Goal: Task Accomplishment & Management: Complete application form

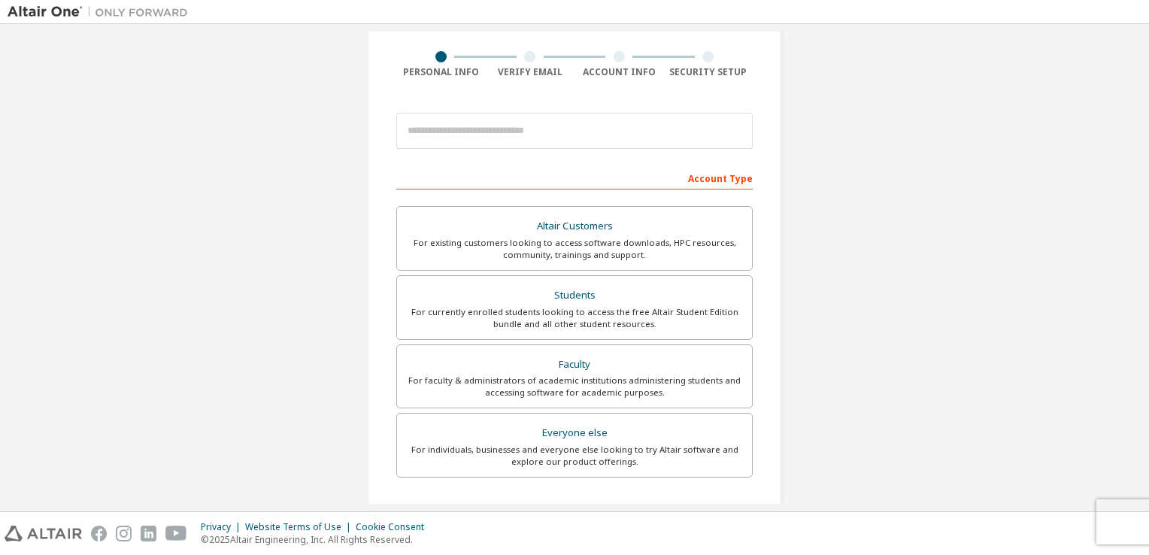
scroll to position [116, 0]
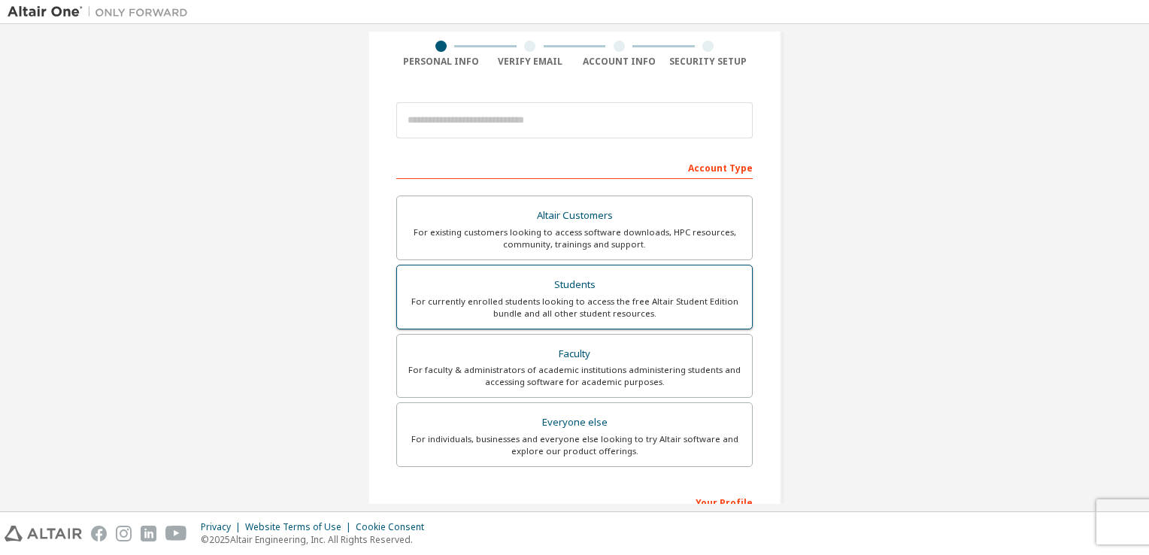
drag, startPoint x: 0, startPoint y: 0, endPoint x: 487, endPoint y: 278, distance: 560.9
click at [487, 278] on div "Students" at bounding box center [574, 285] width 337 height 21
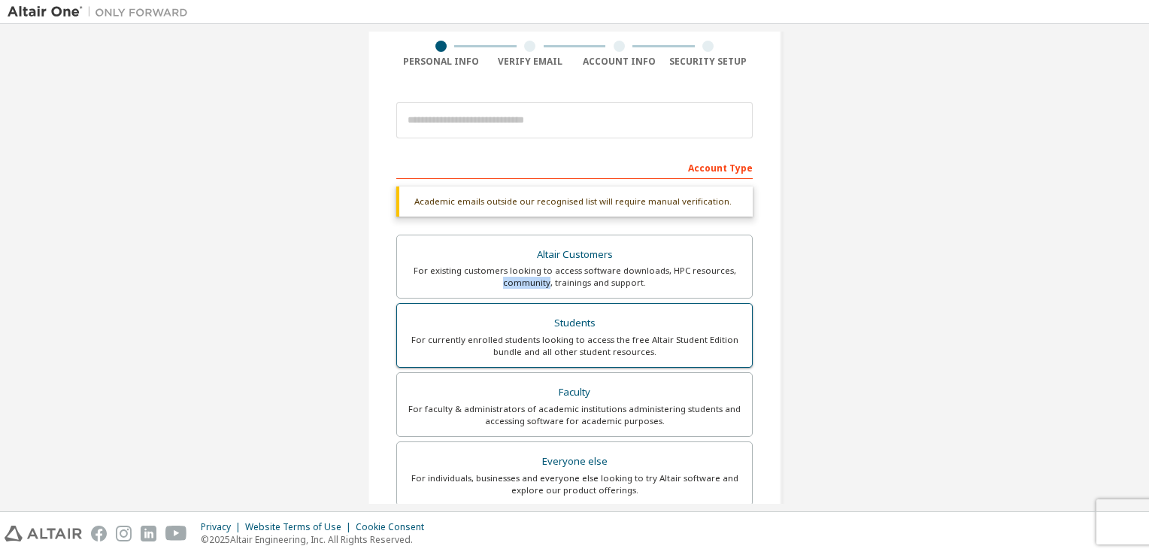
click at [487, 278] on div "For existing customers looking to access software downloads, HPC resources, com…" at bounding box center [574, 277] width 337 height 24
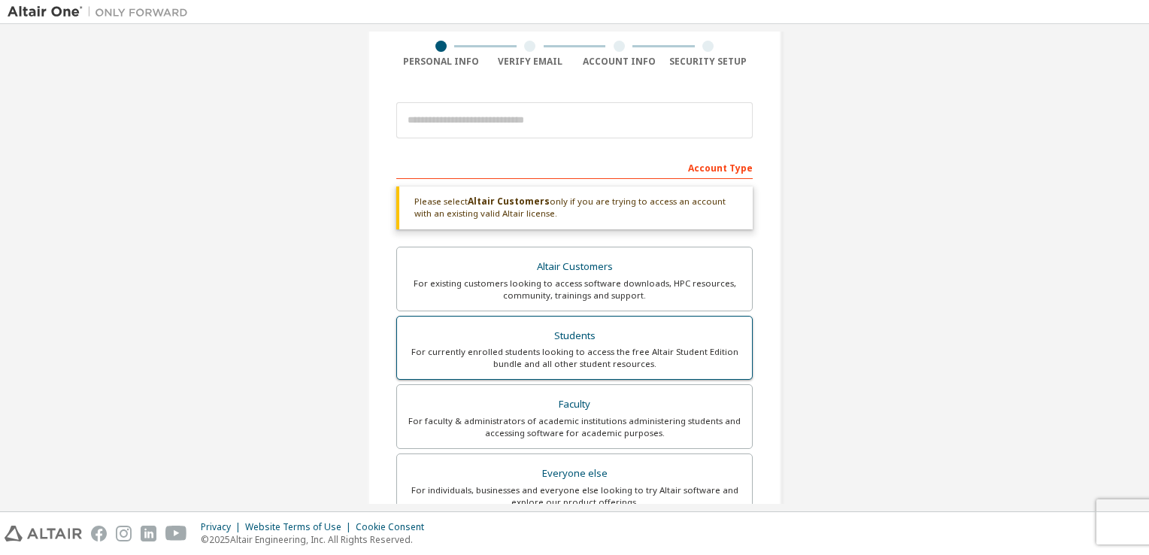
drag, startPoint x: 487, startPoint y: 278, endPoint x: 484, endPoint y: 350, distance: 73.0
click at [484, 350] on div "For currently enrolled students looking to access the free Altair Student Editi…" at bounding box center [574, 358] width 337 height 24
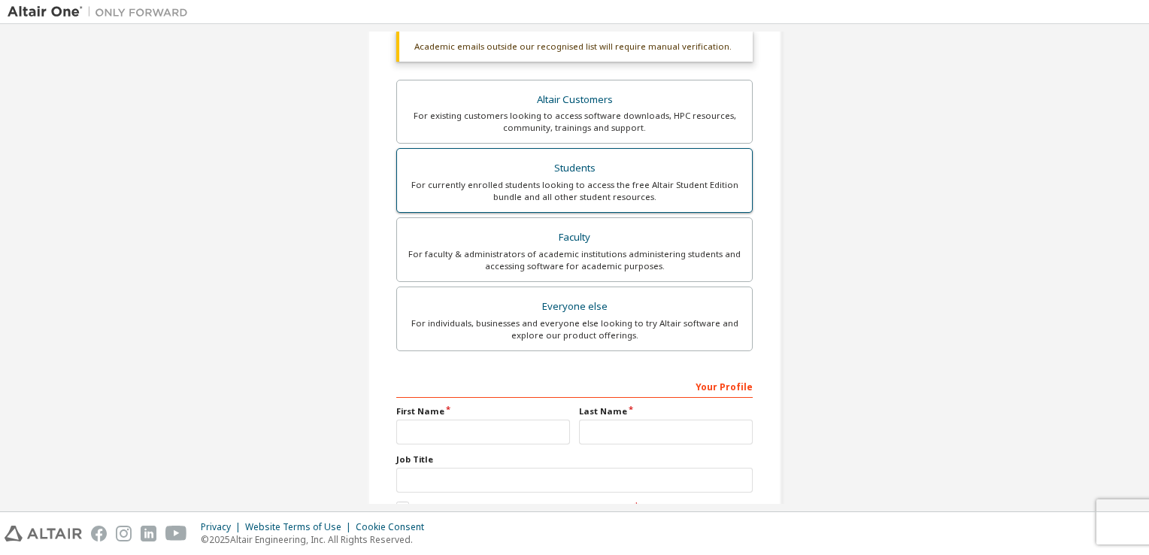
scroll to position [360, 0]
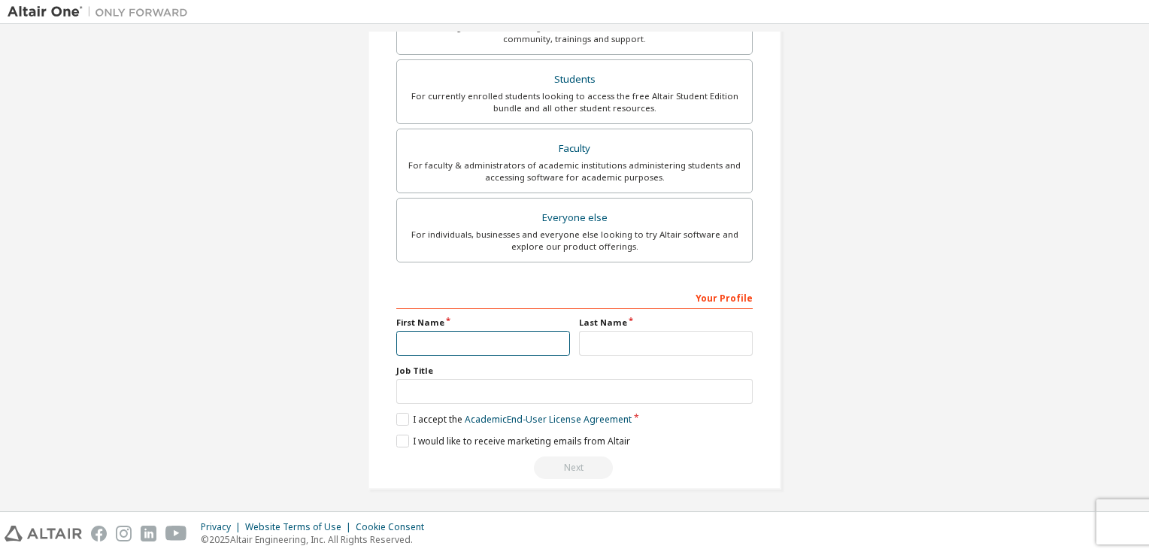
click at [471, 338] on input "text" at bounding box center [483, 343] width 174 height 25
type input "*****"
click at [626, 341] on input "text" at bounding box center [666, 343] width 174 height 25
type input "******"
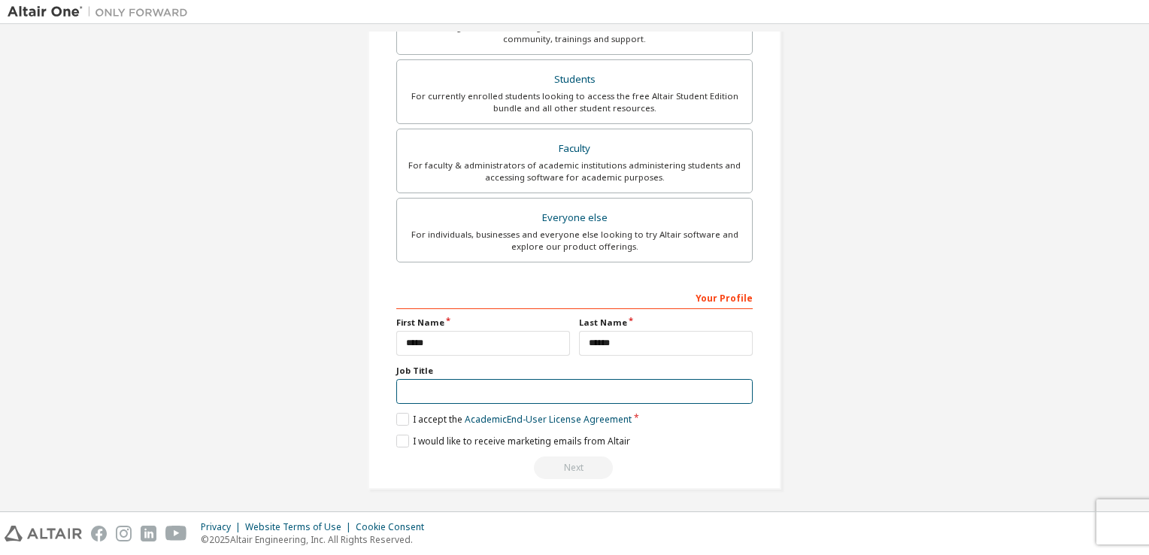
click at [500, 381] on input "text" at bounding box center [574, 391] width 357 height 25
type input "*******"
click at [400, 417] on label "I accept the Academic End-User License Agreement" at bounding box center [513, 419] width 235 height 13
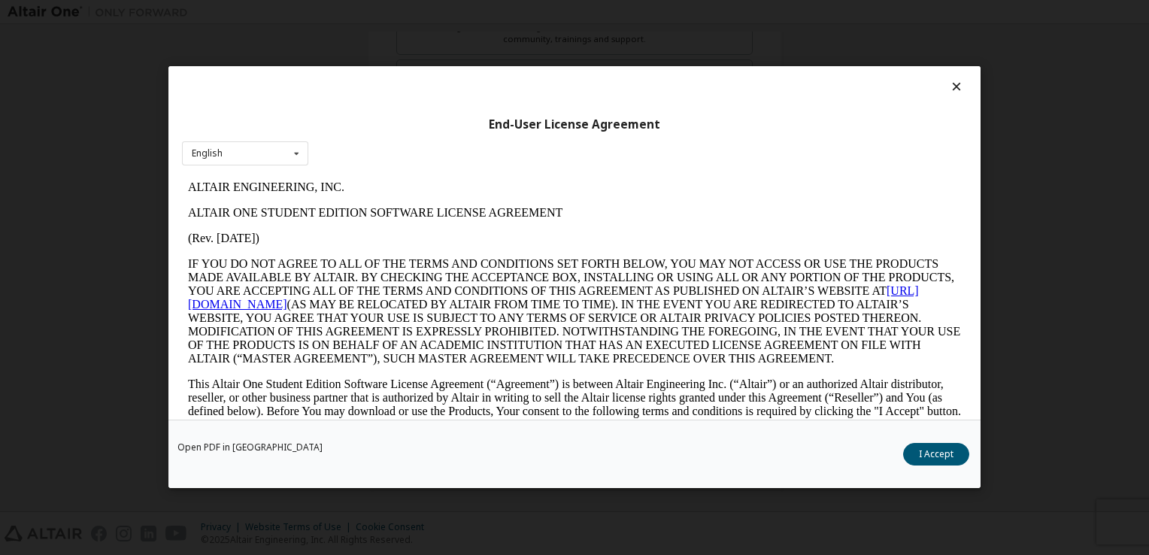
scroll to position [0, 0]
click at [942, 454] on button "I Accept" at bounding box center [936, 455] width 66 height 23
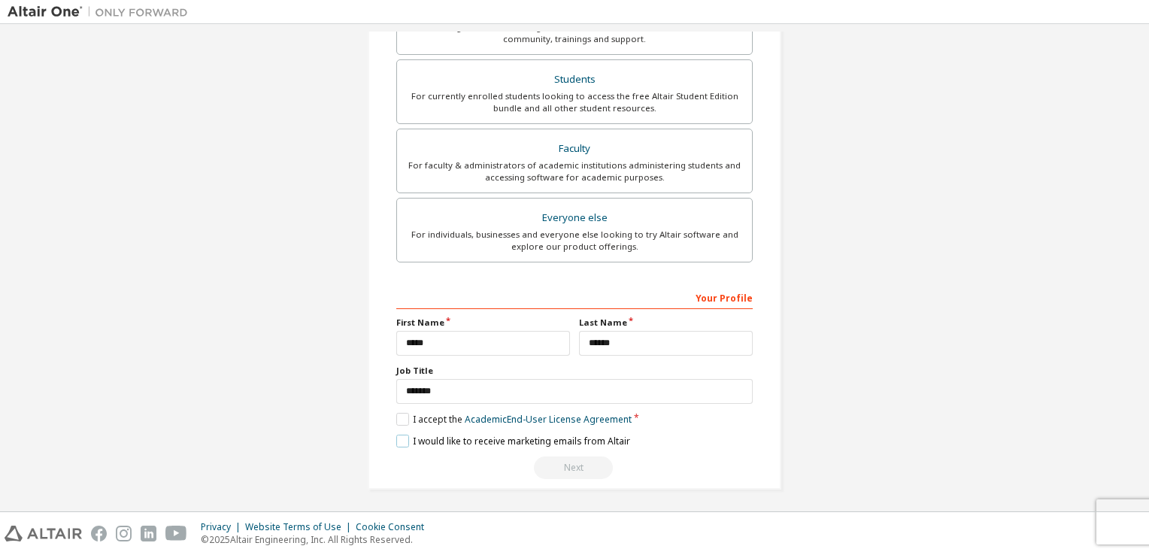
click at [400, 435] on label "I would like to receive marketing emails from Altair" at bounding box center [513, 441] width 234 height 13
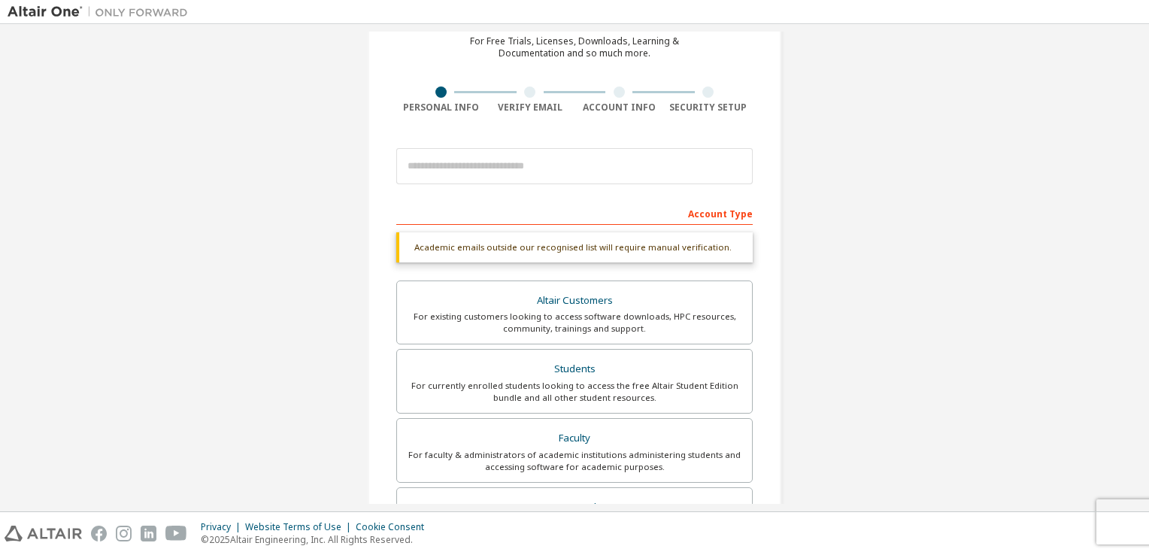
scroll to position [68, 0]
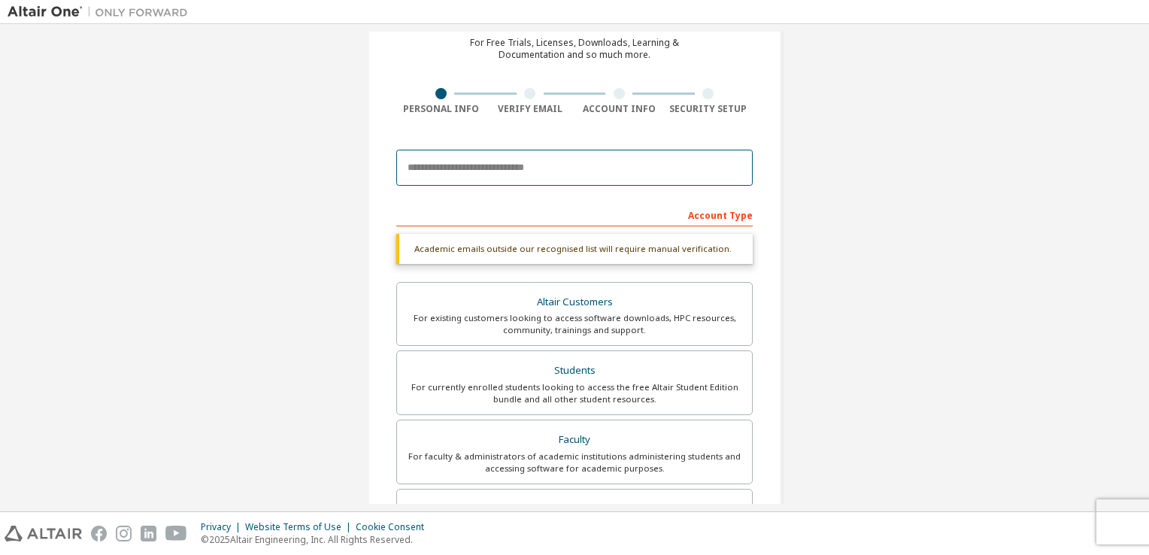
click at [520, 174] on input "email" at bounding box center [574, 168] width 357 height 36
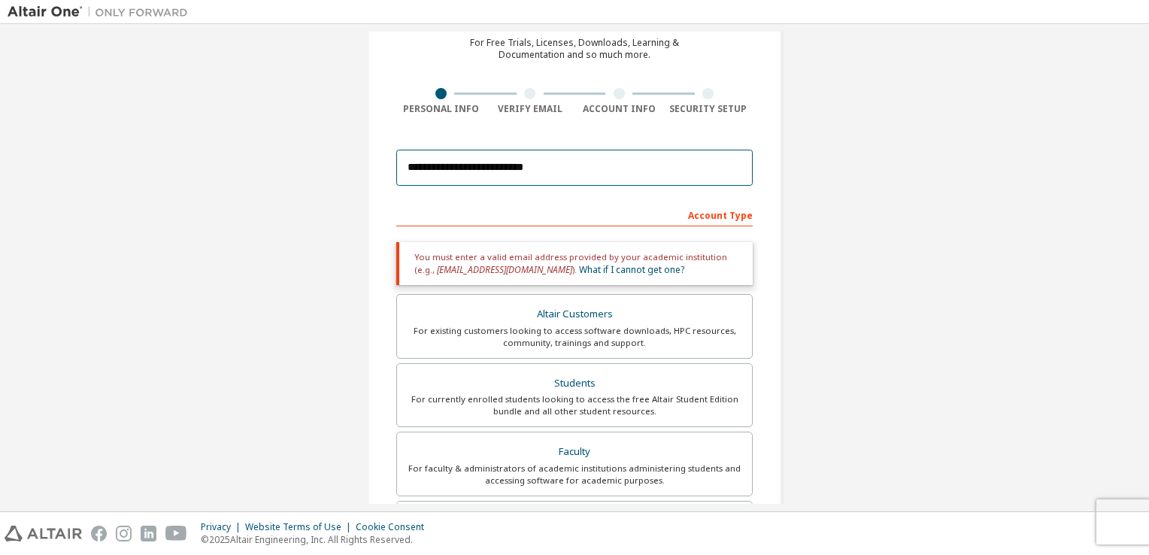
click at [551, 158] on input "**********" at bounding box center [574, 168] width 357 height 36
click at [601, 165] on input "**********" at bounding box center [574, 168] width 357 height 36
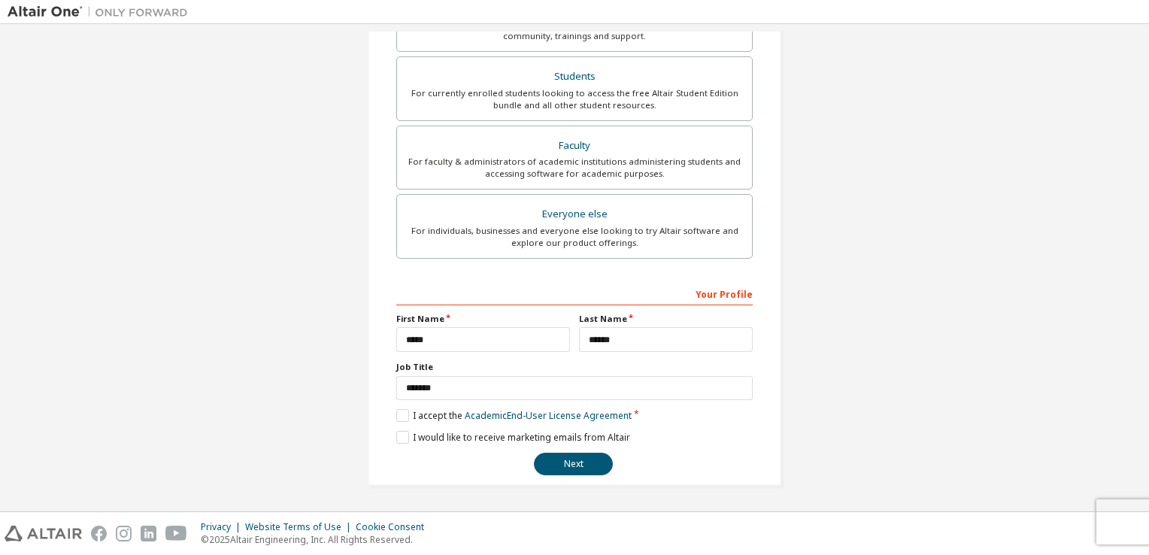
scroll to position [320, 0]
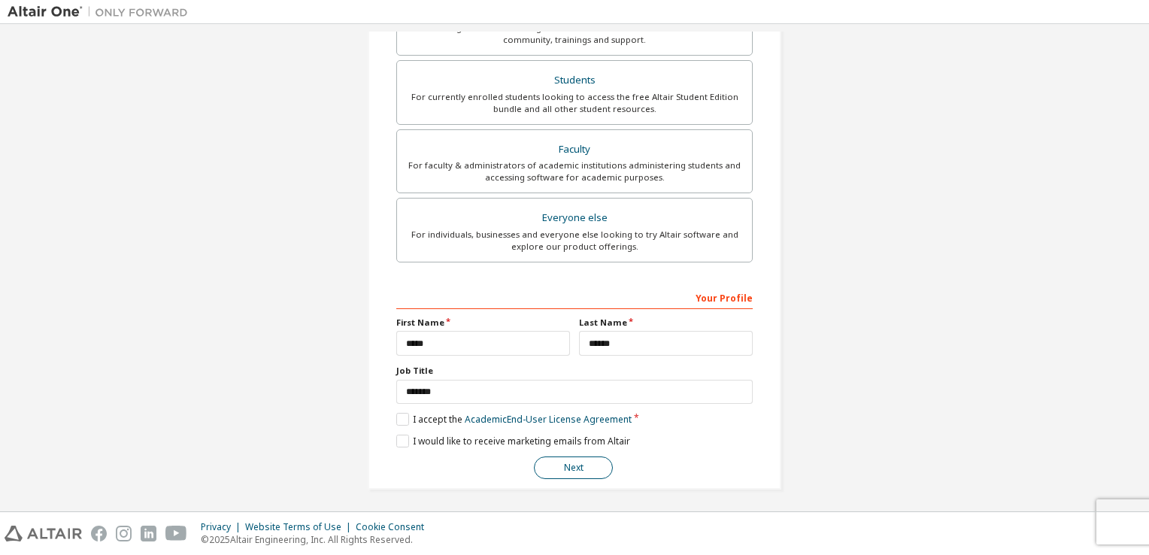
type input "**********"
click at [551, 464] on button "Next" at bounding box center [573, 468] width 79 height 23
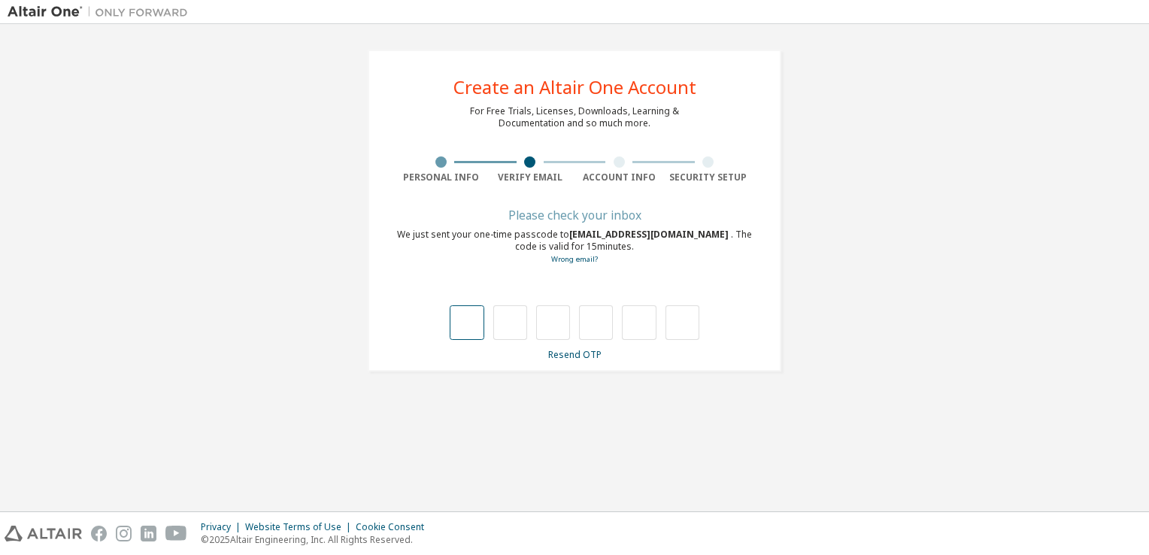
click at [478, 326] on input "text" at bounding box center [467, 322] width 34 height 35
type input "*"
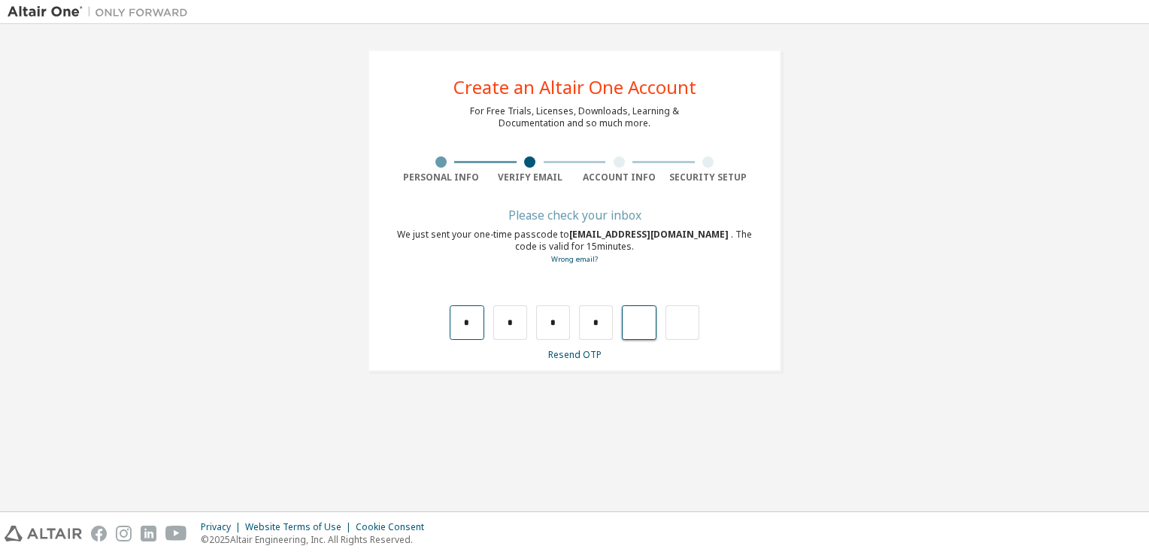
type input "*"
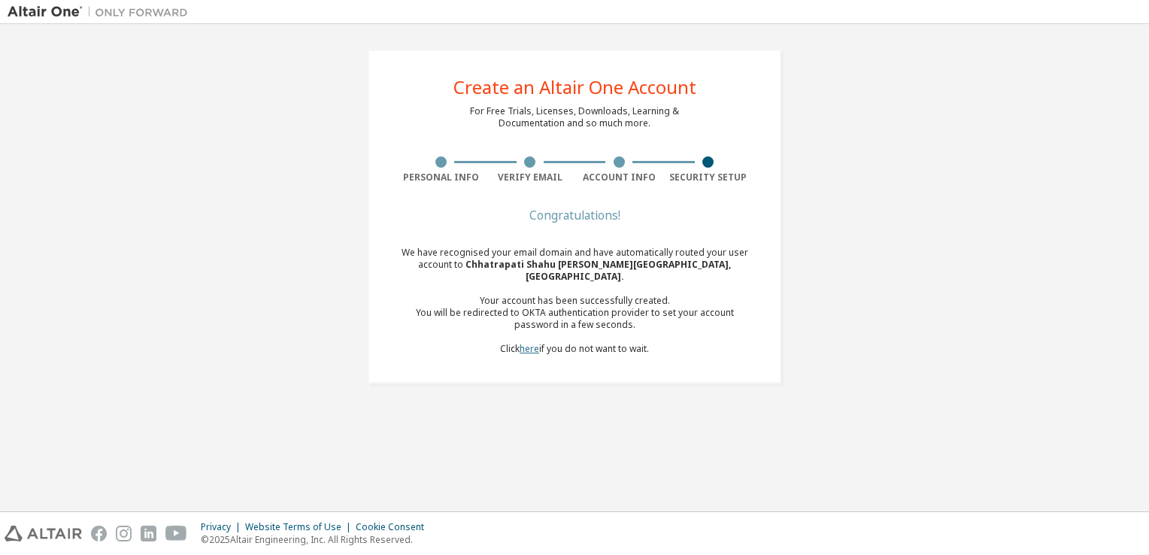
click at [533, 342] on link "here" at bounding box center [530, 348] width 20 height 13
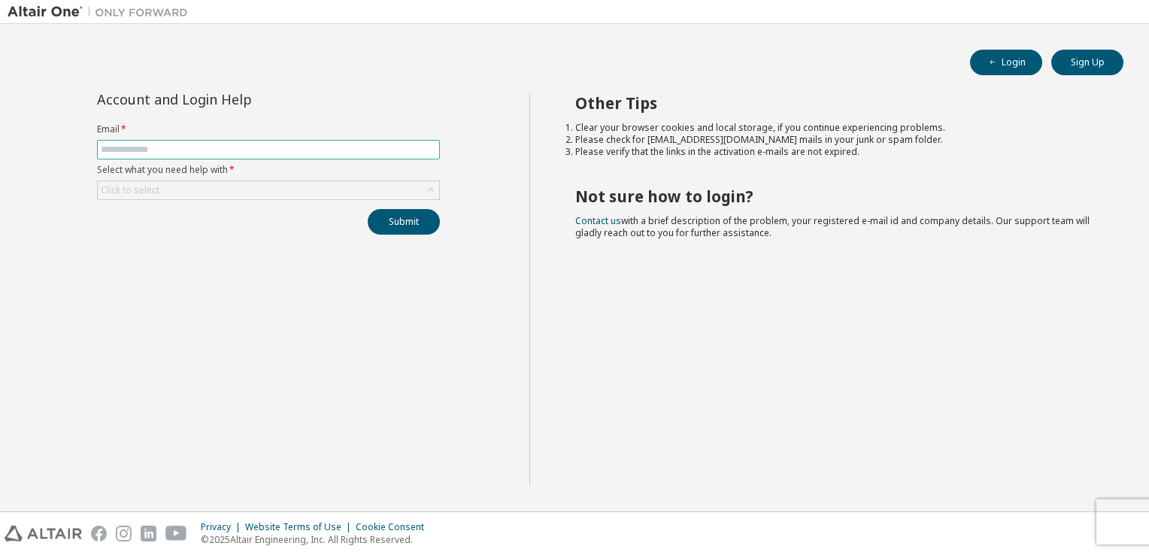
click at [336, 147] on input "text" at bounding box center [268, 150] width 335 height 12
click at [313, 138] on form "Email * Select what you need help with * Click to select" at bounding box center [268, 161] width 343 height 77
click at [305, 147] on input "text" at bounding box center [268, 150] width 335 height 12
type input "**********"
click at [241, 186] on div "Click to select" at bounding box center [268, 190] width 341 height 18
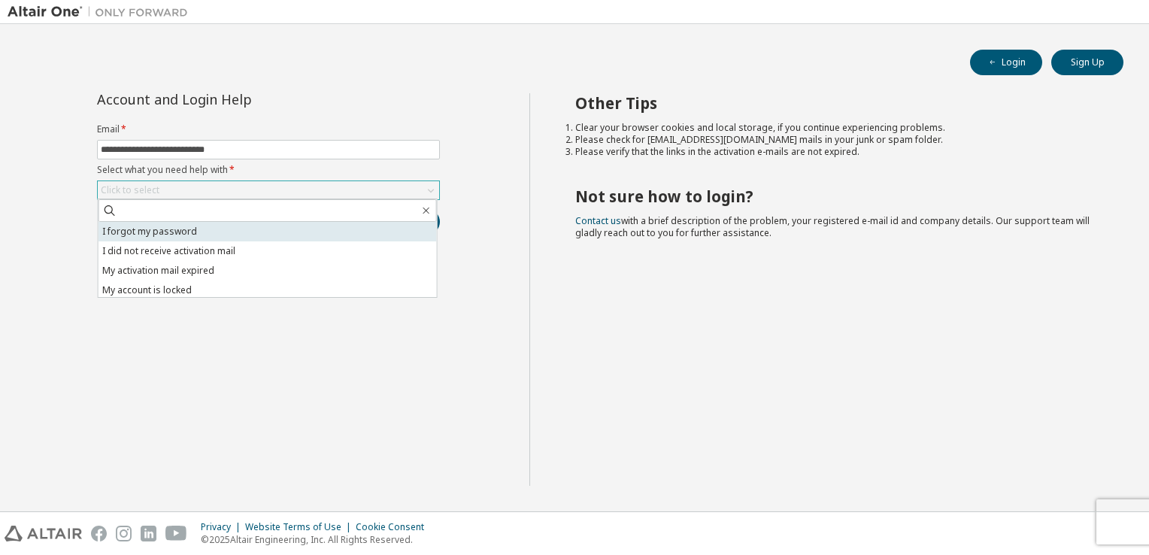
click at [238, 236] on li "I forgot my password" at bounding box center [268, 232] width 338 height 20
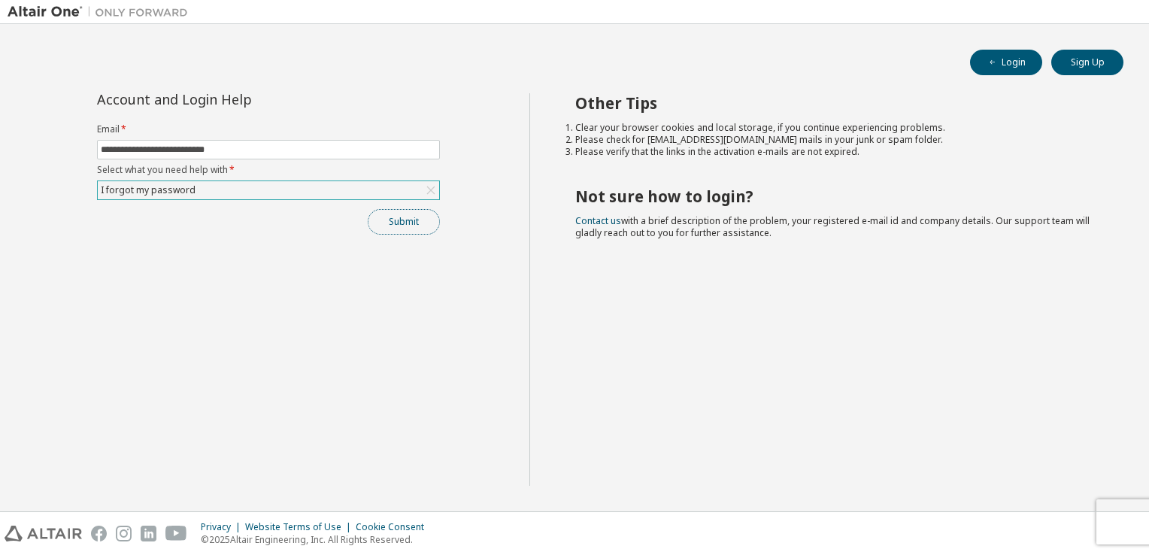
click at [399, 226] on button "Submit" at bounding box center [404, 222] width 72 height 26
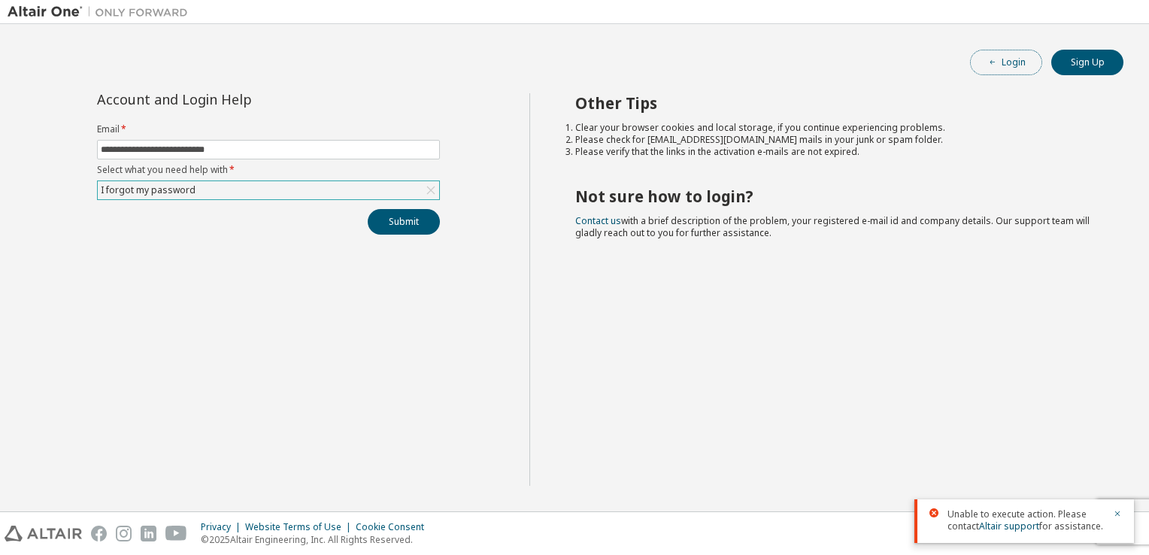
click at [991, 59] on icon "button" at bounding box center [992, 62] width 9 height 9
